Goal: Information Seeking & Learning: Find specific page/section

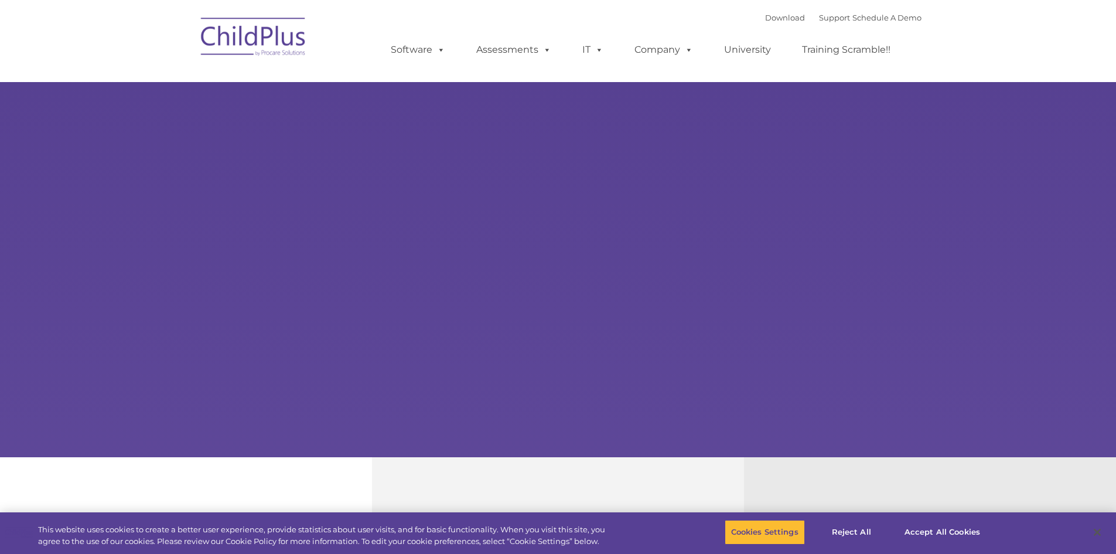
select select "MEDIUM"
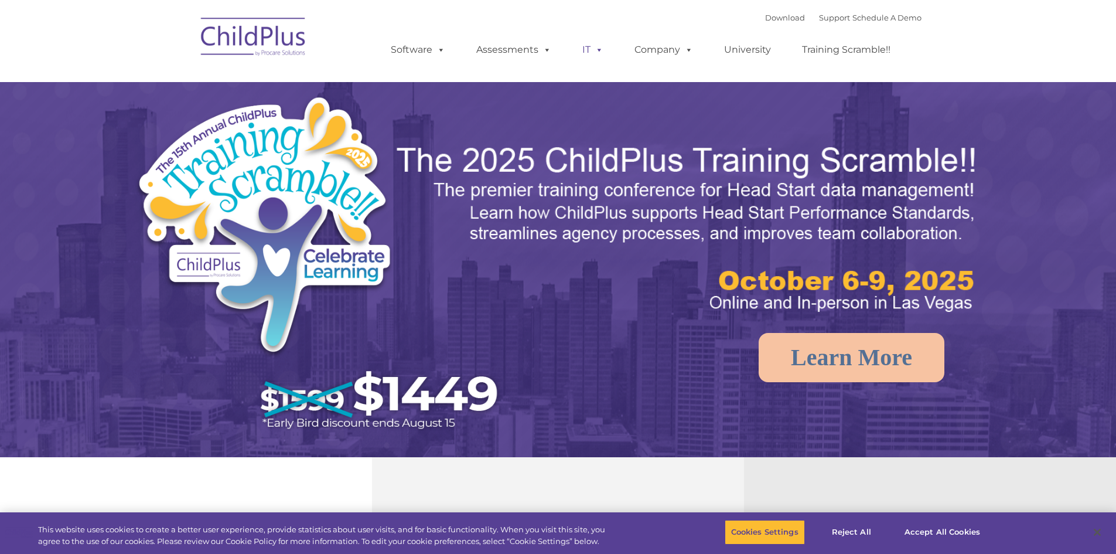
click at [595, 50] on span at bounding box center [596, 49] width 13 height 11
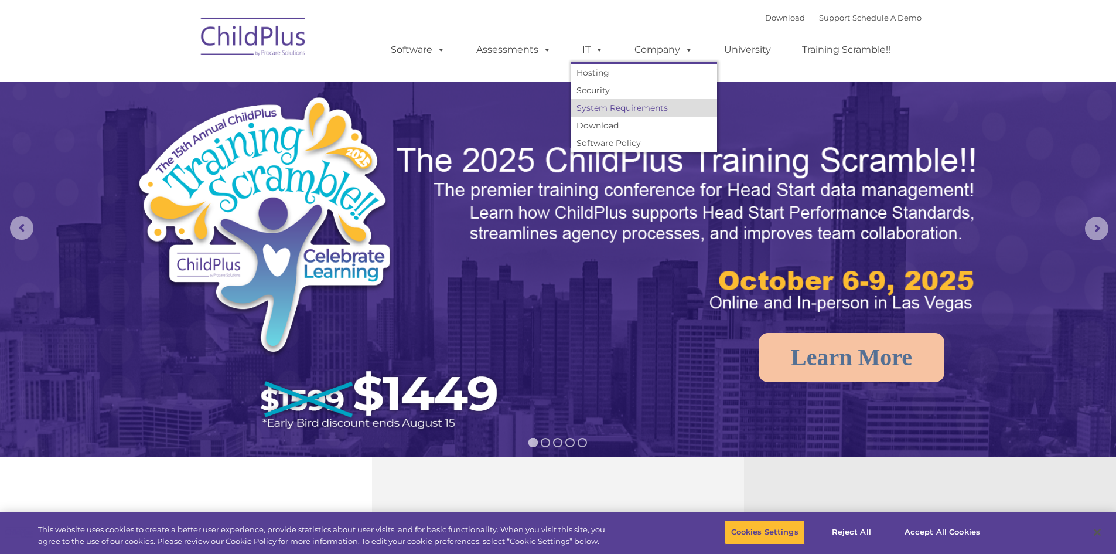
click at [619, 108] on link "System Requirements" at bounding box center [644, 108] width 146 height 18
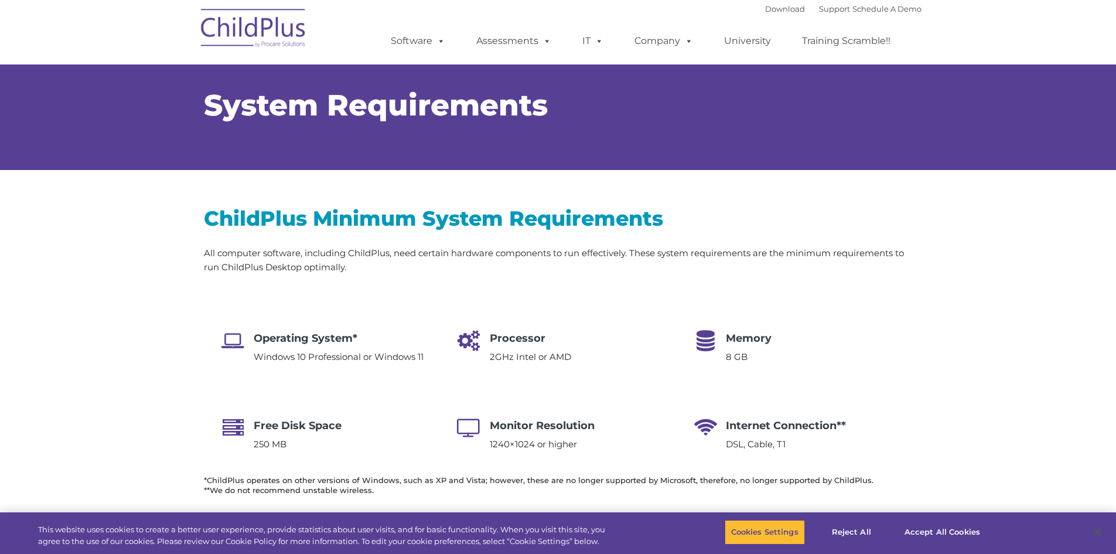
select select "MEDIUM"
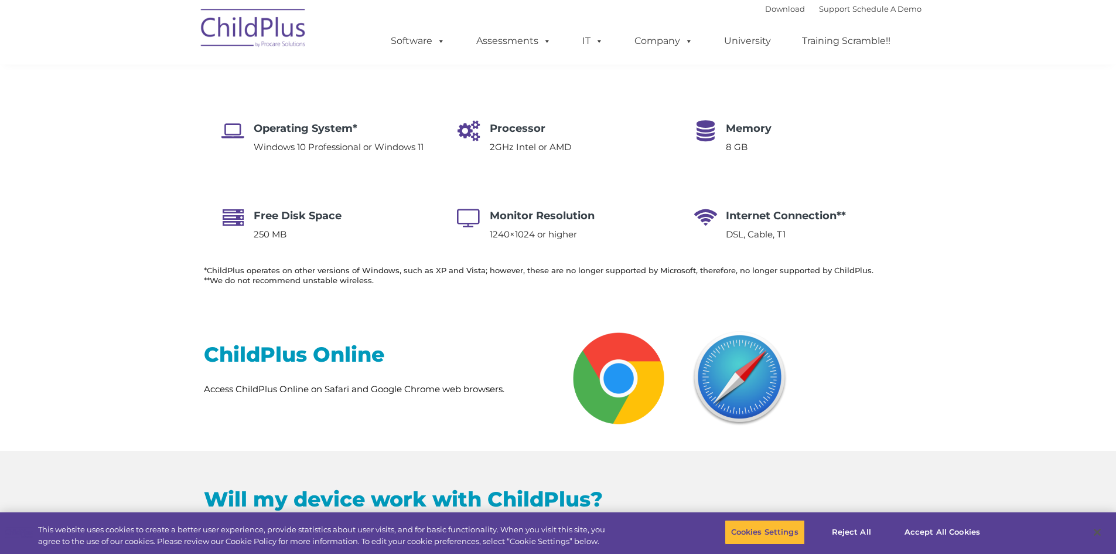
scroll to position [207, 0]
